Goal: Information Seeking & Learning: Learn about a topic

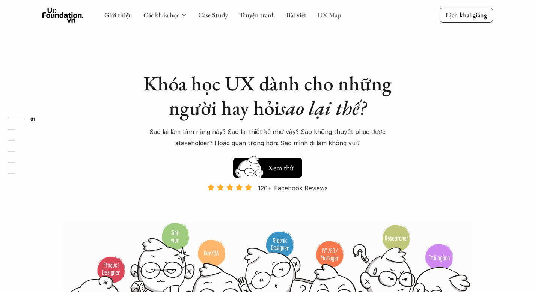
click at [322, 18] on link "UX Map" at bounding box center [330, 15] width 24 height 9
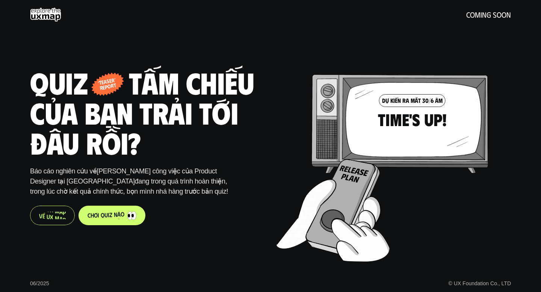
click at [62, 218] on p "V ề U X M a p" at bounding box center [52, 215] width 27 height 7
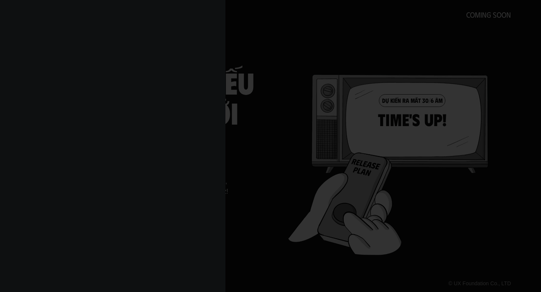
click at [303, 148] on div at bounding box center [270, 146] width 541 height 292
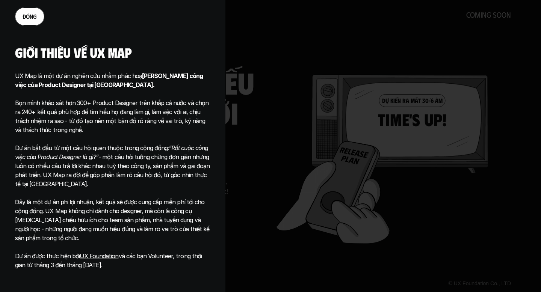
click at [40, 17] on link "đ ó n g" at bounding box center [29, 17] width 29 height 18
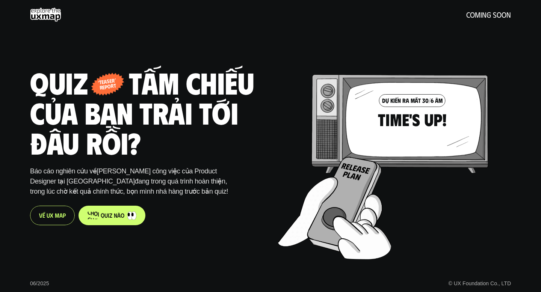
click at [115, 216] on p "c h ơ i q u i z n à o" at bounding box center [105, 215] width 37 height 7
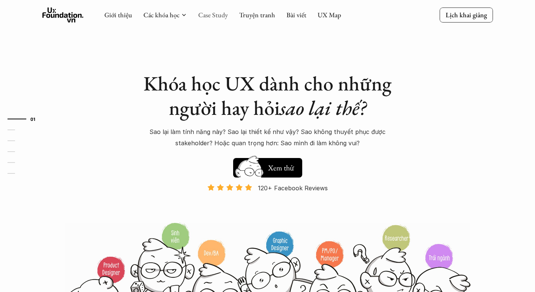
click at [222, 15] on link "Case Study" at bounding box center [213, 15] width 30 height 9
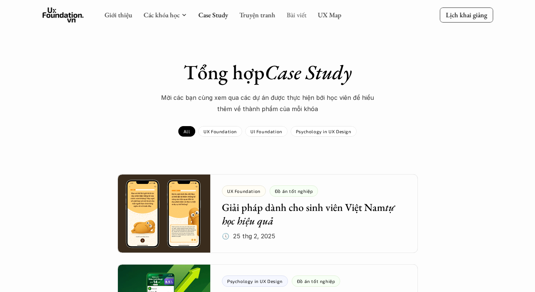
click at [298, 17] on link "Bài viết" at bounding box center [296, 15] width 20 height 9
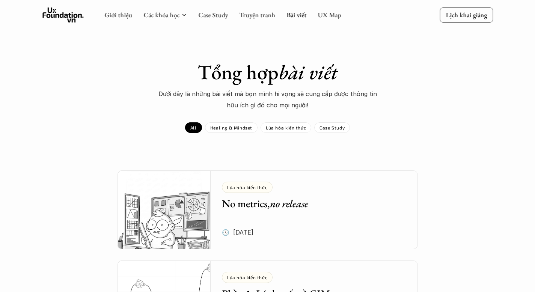
click at [267, 19] on div "Giới thiệu Các khóa học Case Study Truyện tranh Bài viết UX Map" at bounding box center [222, 15] width 237 height 15
click at [266, 15] on link "Truyện tranh" at bounding box center [257, 15] width 36 height 9
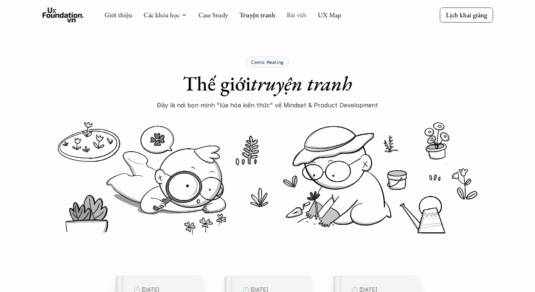
click at [300, 14] on link "Bài viết" at bounding box center [296, 15] width 20 height 9
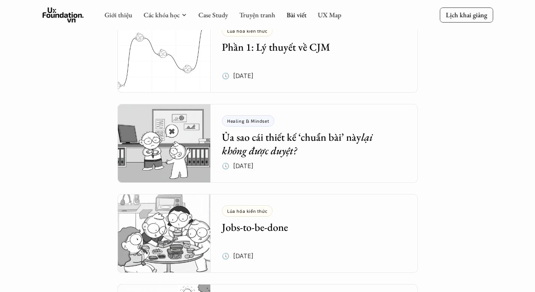
scroll to position [62, 0]
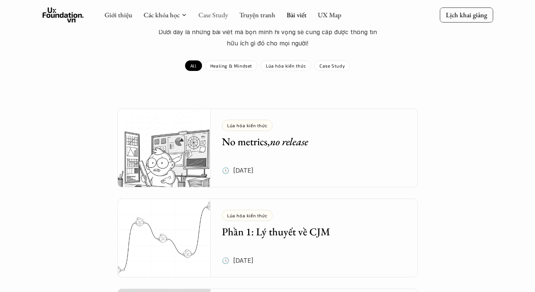
click at [222, 13] on link "Case Study" at bounding box center [213, 15] width 30 height 9
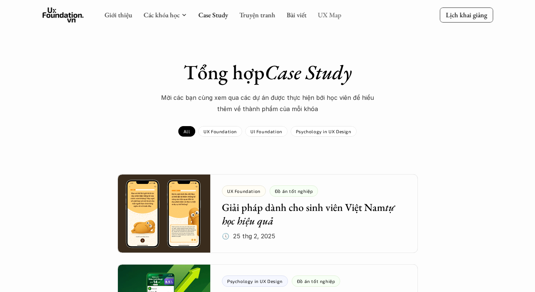
click at [331, 19] on link "UX Map" at bounding box center [330, 15] width 24 height 9
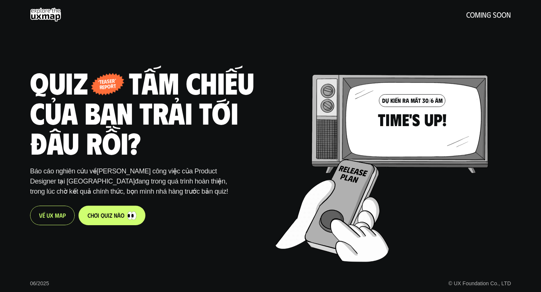
click at [58, 218] on p "V ề U X M a p" at bounding box center [52, 215] width 27 height 7
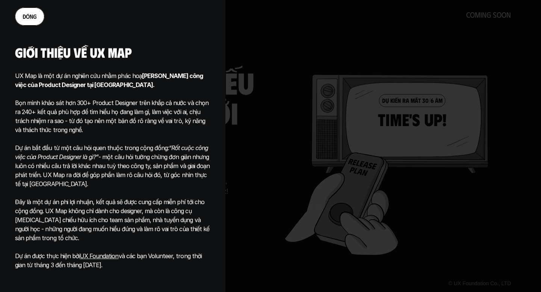
click at [276, 132] on div at bounding box center [270, 146] width 541 height 292
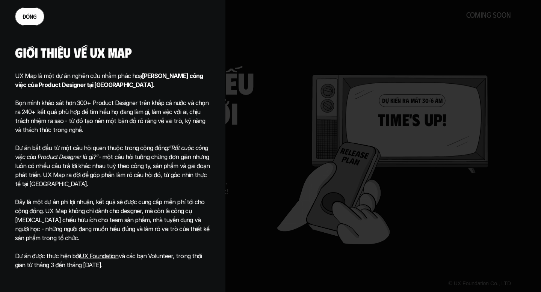
click at [39, 22] on link "đ ó n g" at bounding box center [29, 17] width 29 height 18
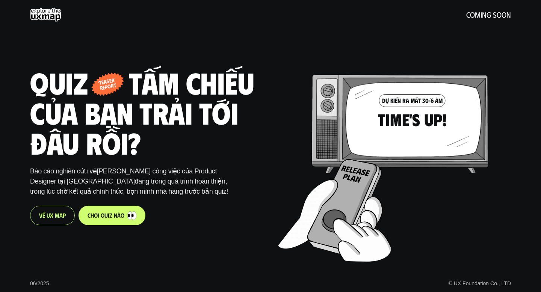
click at [109, 216] on p "c h ơ i q u i z n à o" at bounding box center [105, 215] width 37 height 7
